Goal: Transaction & Acquisition: Purchase product/service

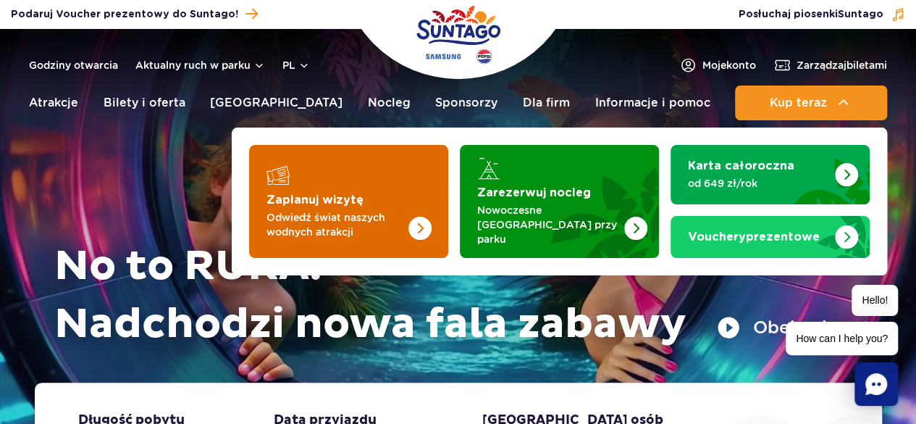
click at [310, 210] on p "Odwiedź świat naszych wodnych atrakcji" at bounding box center [337, 224] width 141 height 29
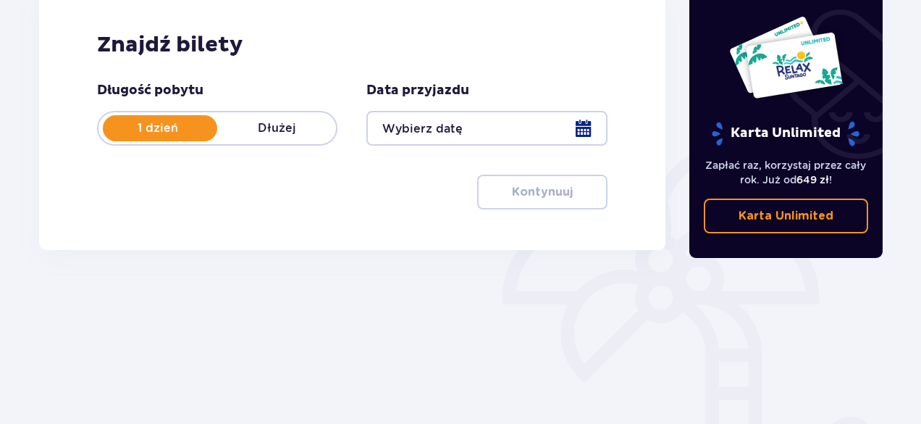
scroll to position [217, 0]
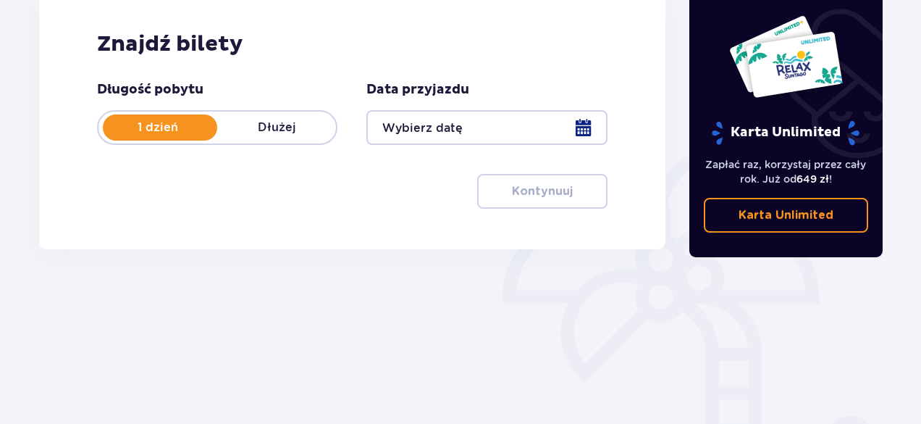
click at [602, 139] on div at bounding box center [486, 127] width 240 height 35
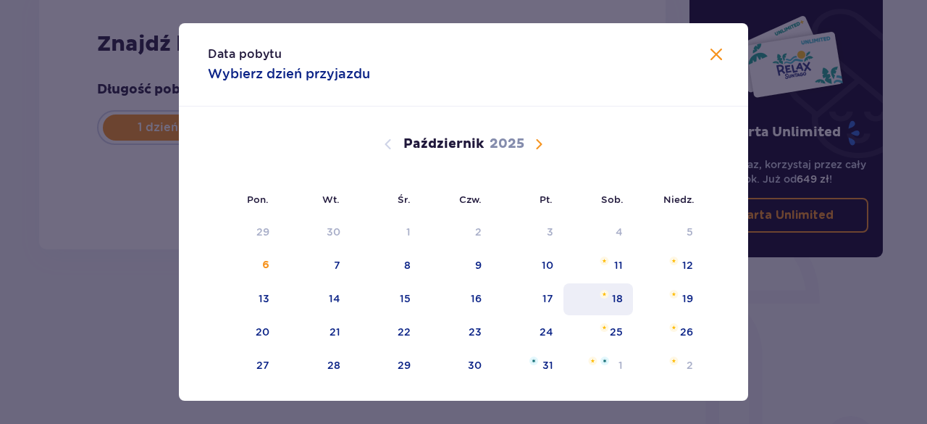
click at [616, 298] on div "18" at bounding box center [617, 298] width 11 height 14
type input "18.10.25"
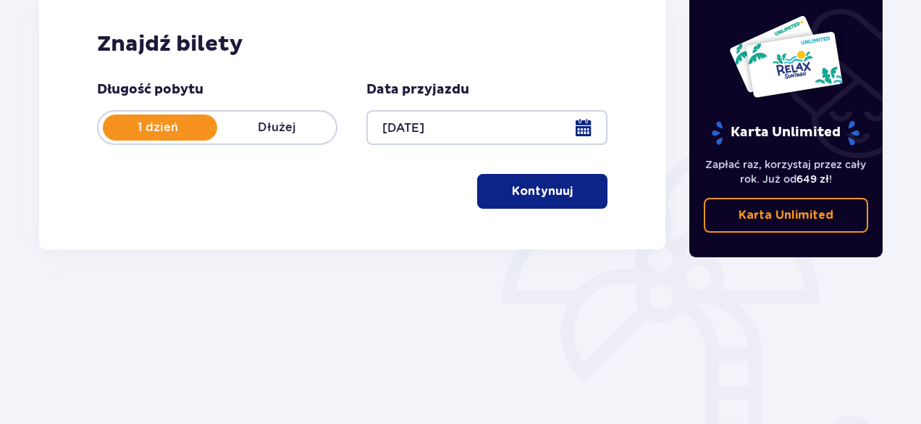
drag, startPoint x: 549, startPoint y: 194, endPoint x: 468, endPoint y: 195, distance: 81.1
click at [549, 195] on p "Kontynuuj" at bounding box center [542, 191] width 61 height 16
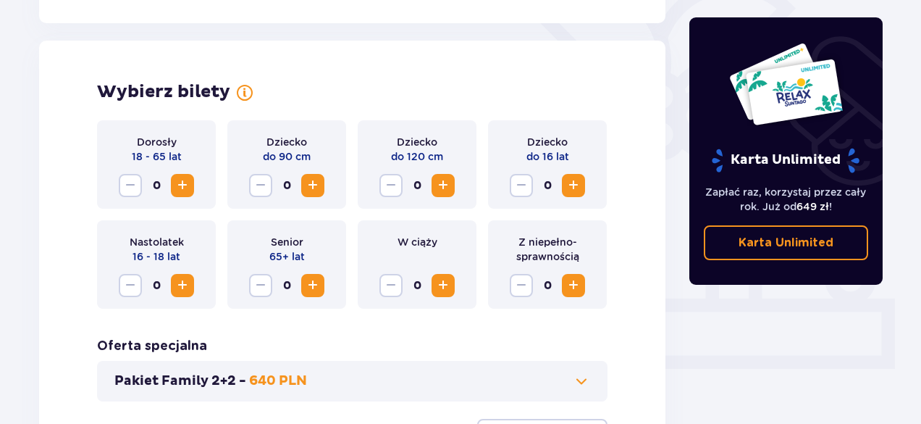
scroll to position [403, 0]
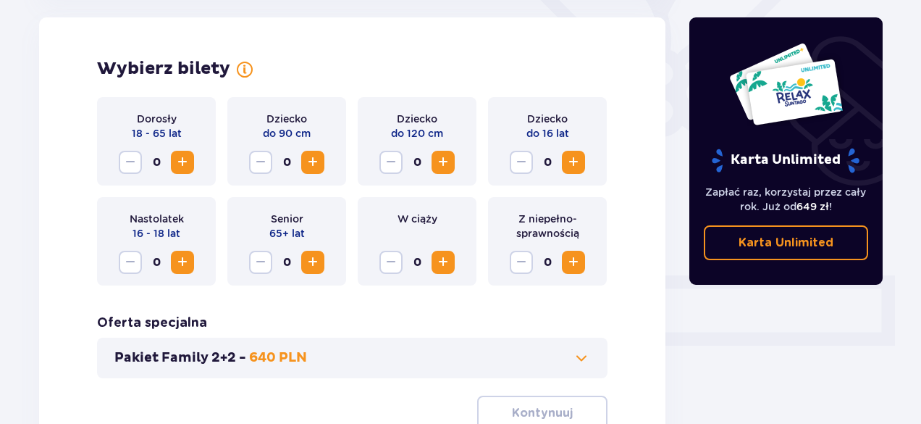
click at [194, 164] on div "Dorosły 18 - 65 lat 0" at bounding box center [156, 141] width 119 height 88
click at [175, 158] on span "Zwiększ" at bounding box center [182, 162] width 17 height 17
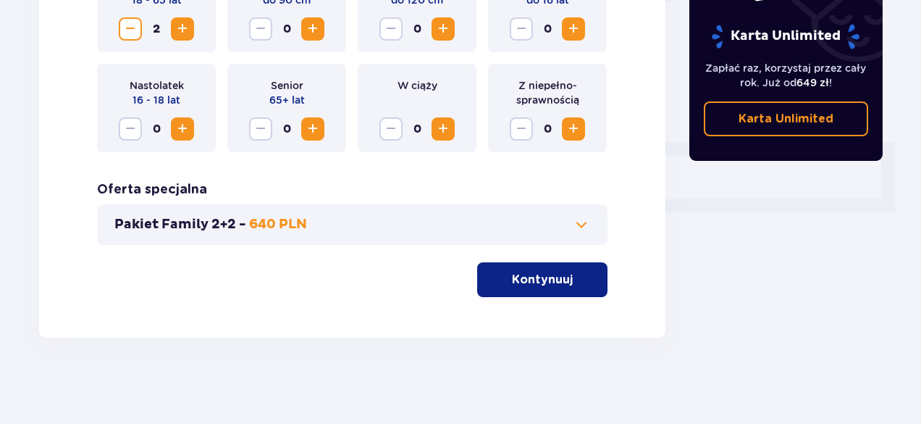
click at [584, 289] on button "Kontynuuj" at bounding box center [542, 279] width 130 height 35
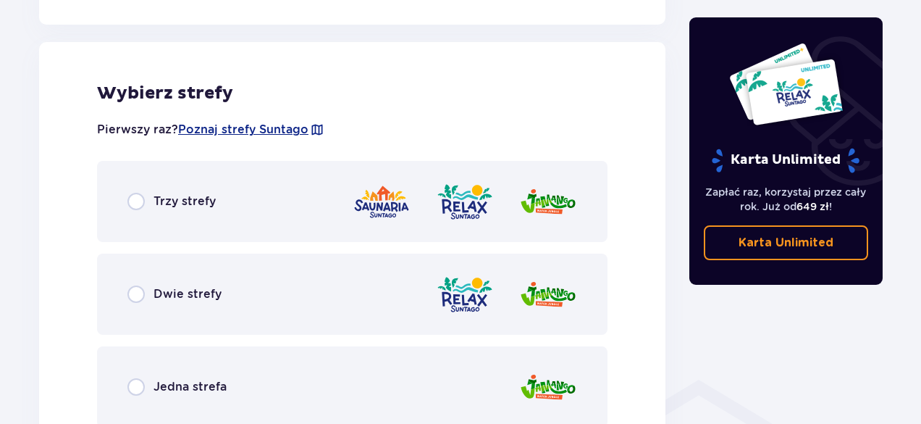
scroll to position [804, 0]
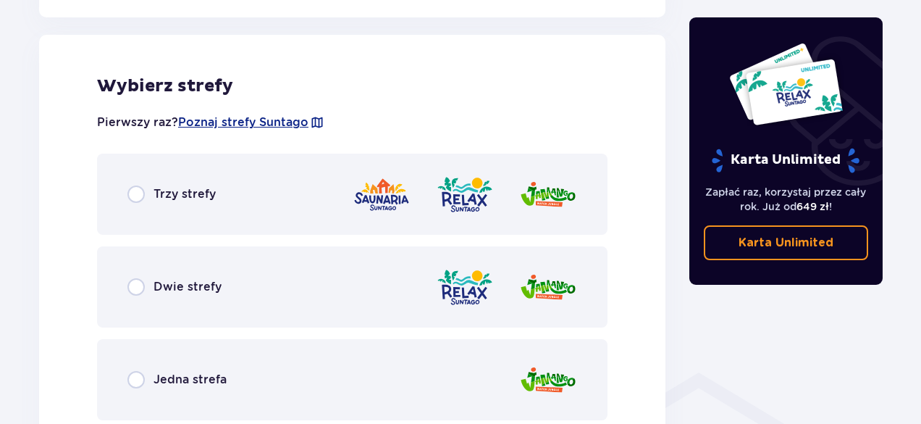
click at [187, 199] on span "Trzy strefy" at bounding box center [185, 194] width 62 height 16
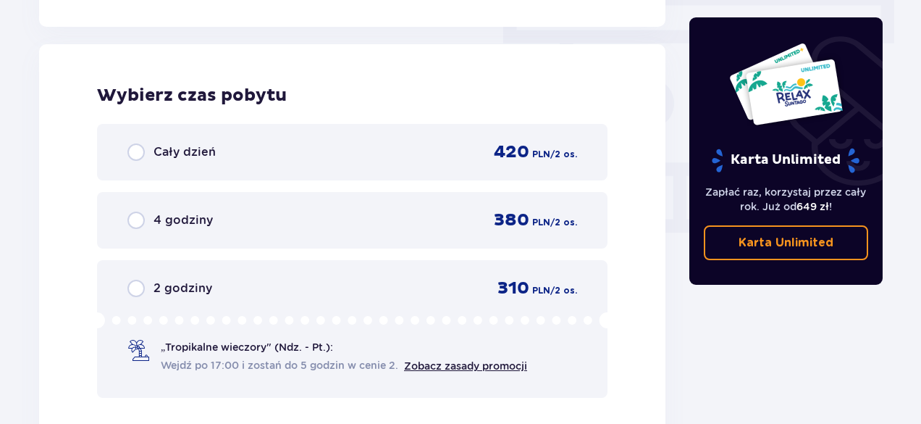
scroll to position [1308, 0]
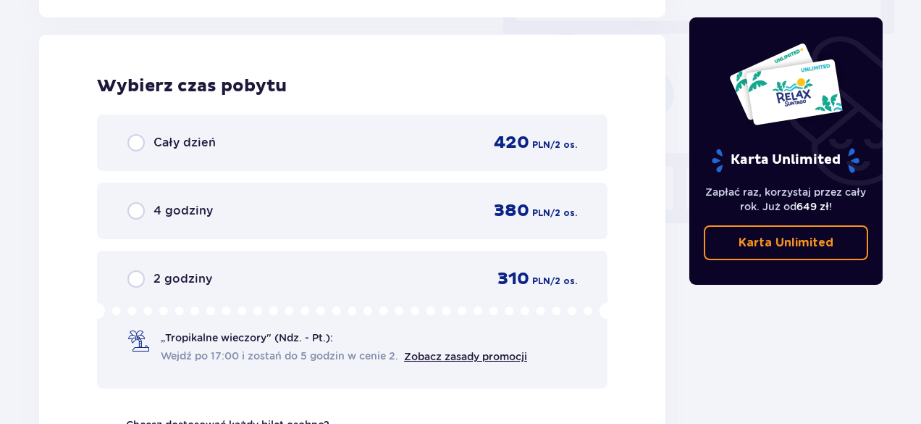
click at [193, 140] on span "Cały dzień" at bounding box center [185, 143] width 62 height 16
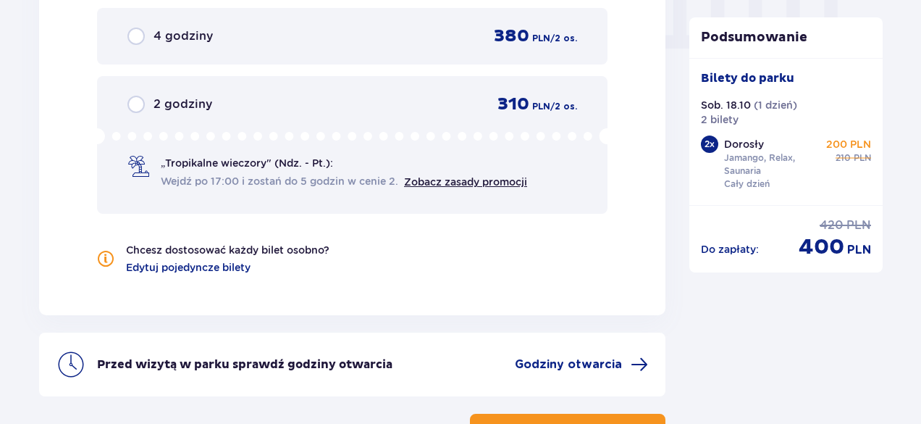
scroll to position [1593, 0]
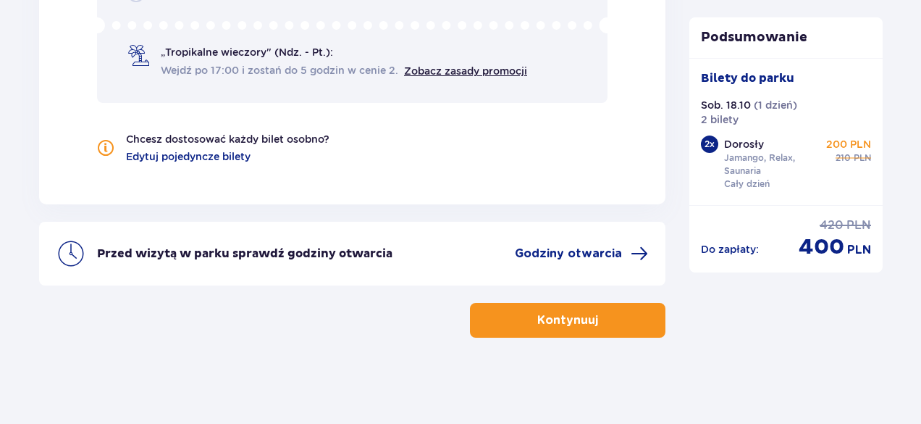
click at [608, 309] on button "Kontynuuj" at bounding box center [568, 320] width 196 height 35
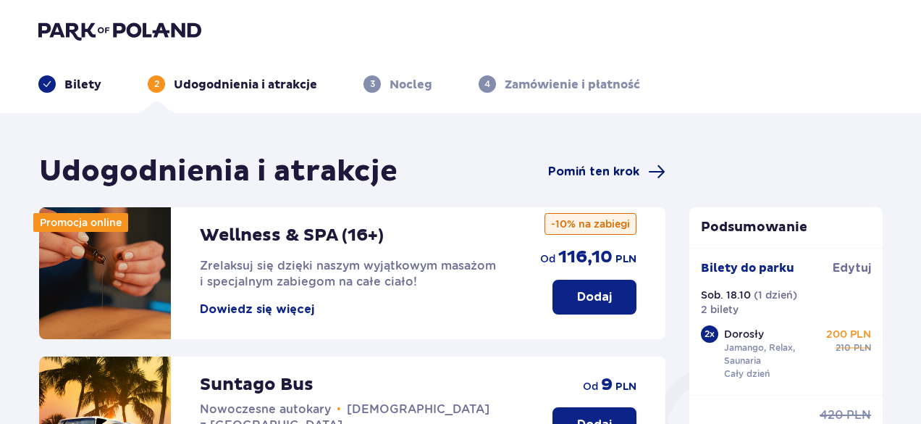
click at [592, 176] on span "Pomiń ten krok" at bounding box center [593, 172] width 91 height 16
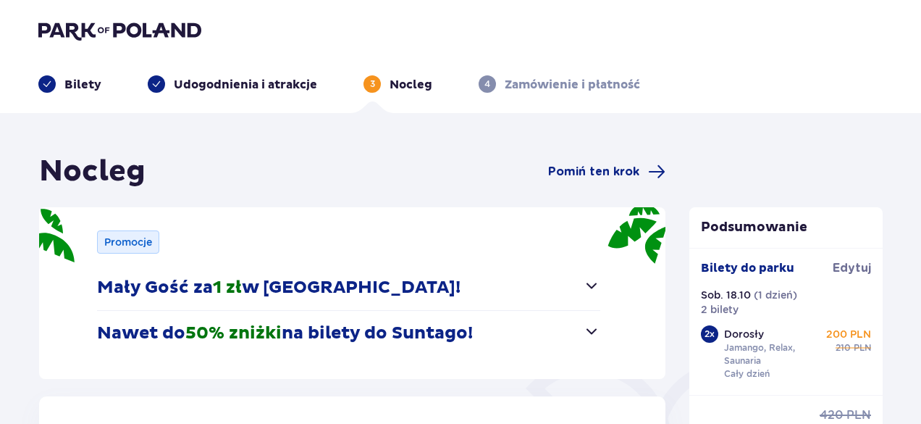
click at [592, 176] on span "Pomiń ten krok" at bounding box center [593, 172] width 91 height 16
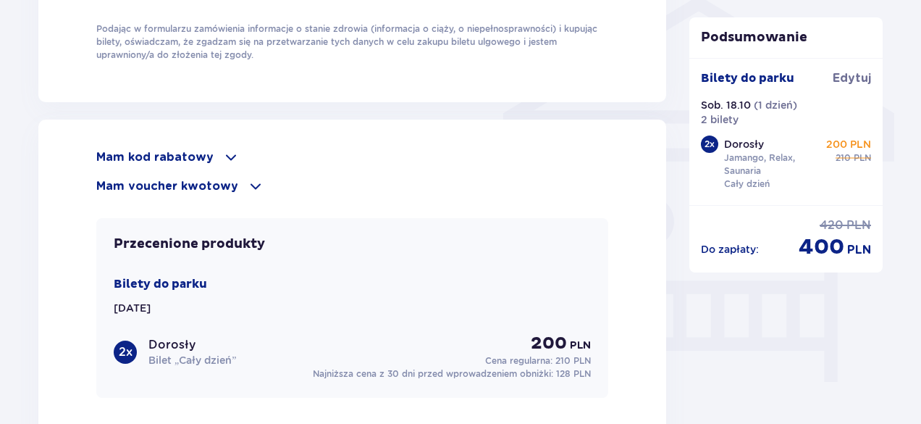
scroll to position [1159, 0]
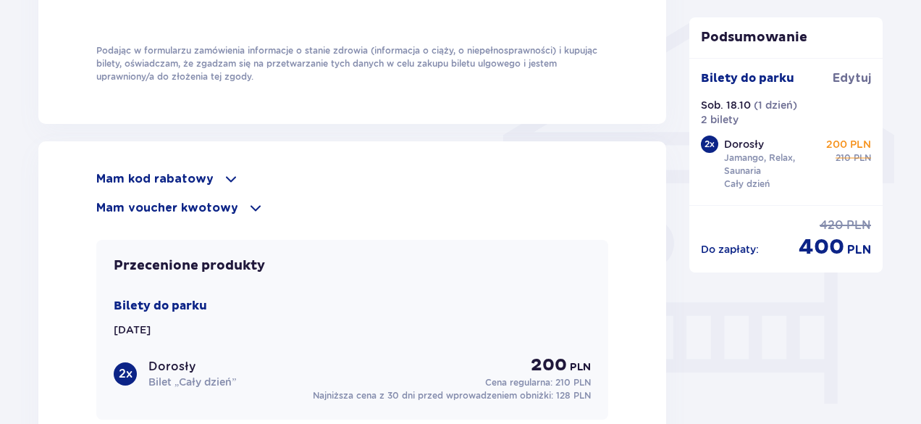
click at [196, 173] on p "Mam kod rabatowy" at bounding box center [154, 179] width 117 height 16
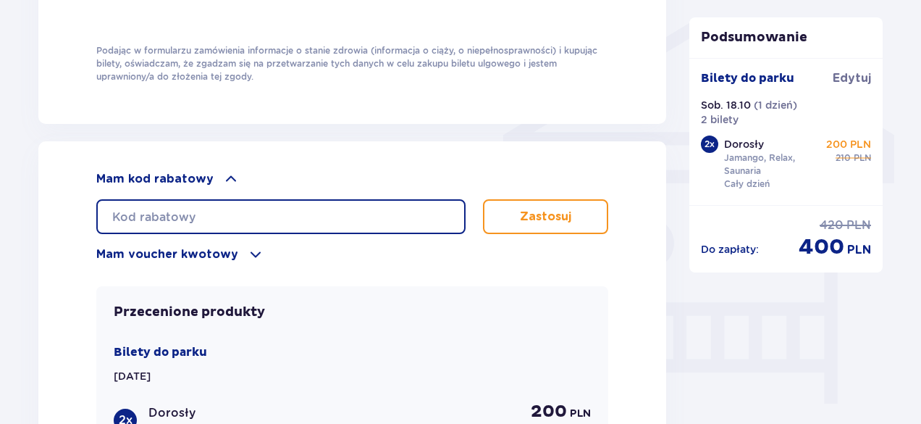
click at [161, 215] on input "text" at bounding box center [280, 216] width 369 height 35
paste input "student30"
type input "student30"
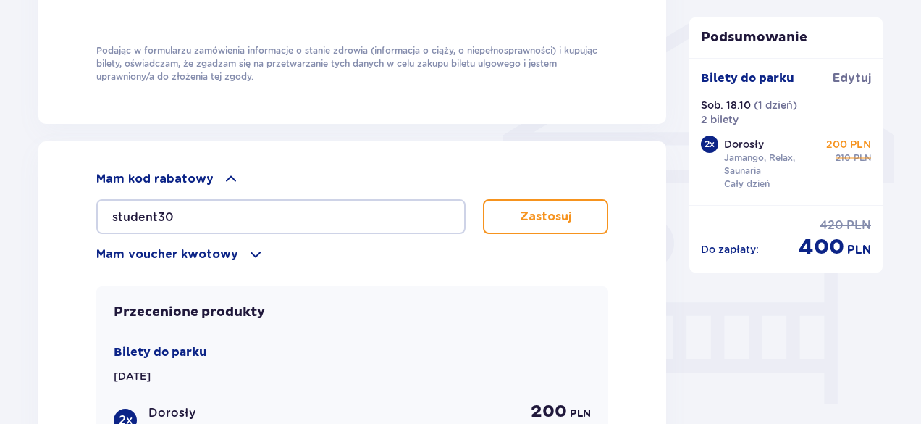
click at [532, 202] on button "Zastosuj" at bounding box center [545, 216] width 125 height 35
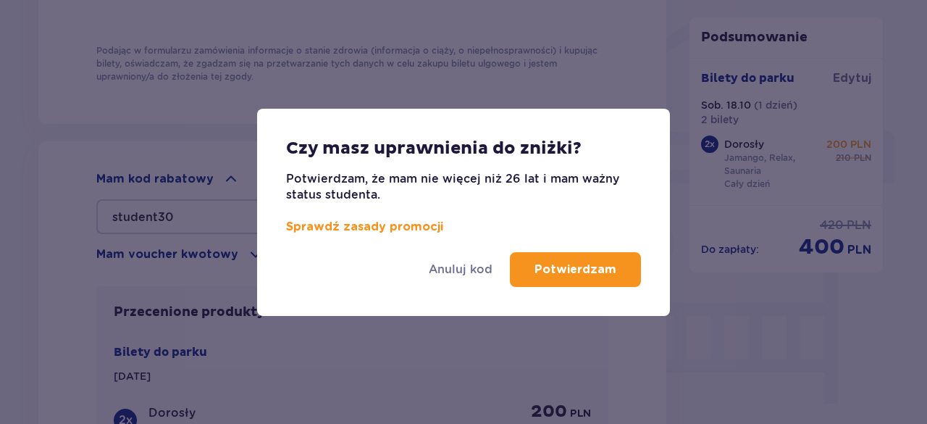
click at [628, 273] on button "Potwierdzam" at bounding box center [575, 269] width 131 height 35
